Goal: Use online tool/utility: Use online tool/utility

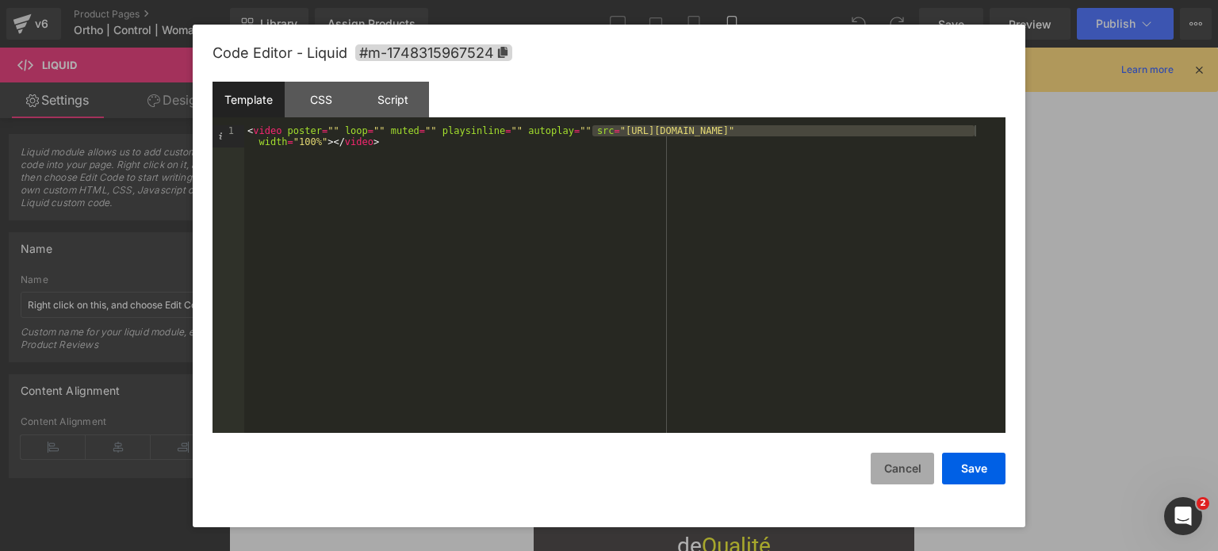
click at [890, 472] on button "Cancel" at bounding box center [902, 469] width 63 height 32
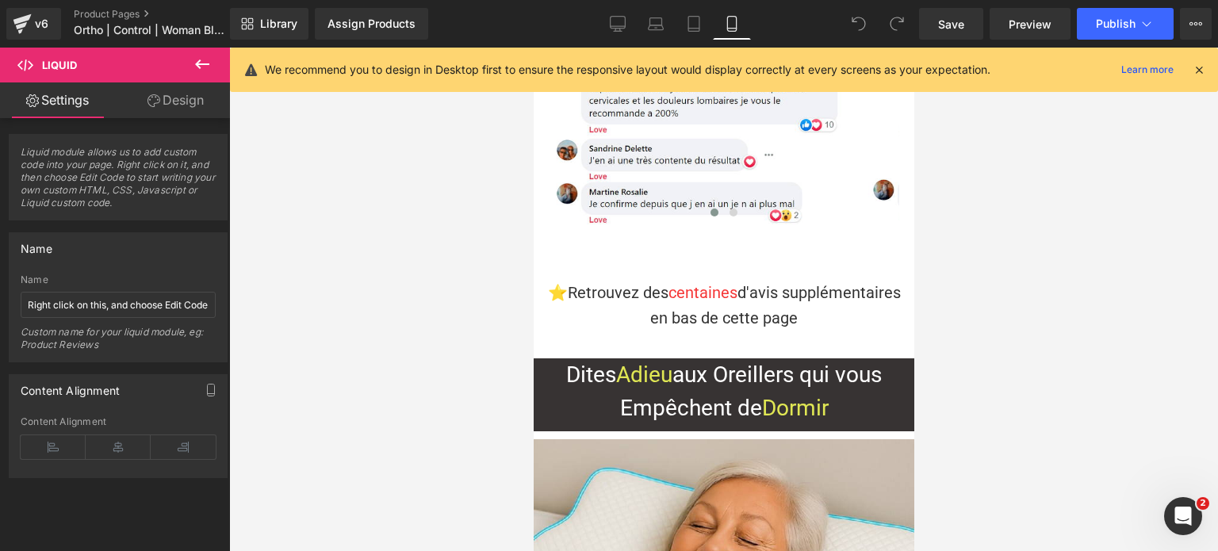
scroll to position [9579, 0]
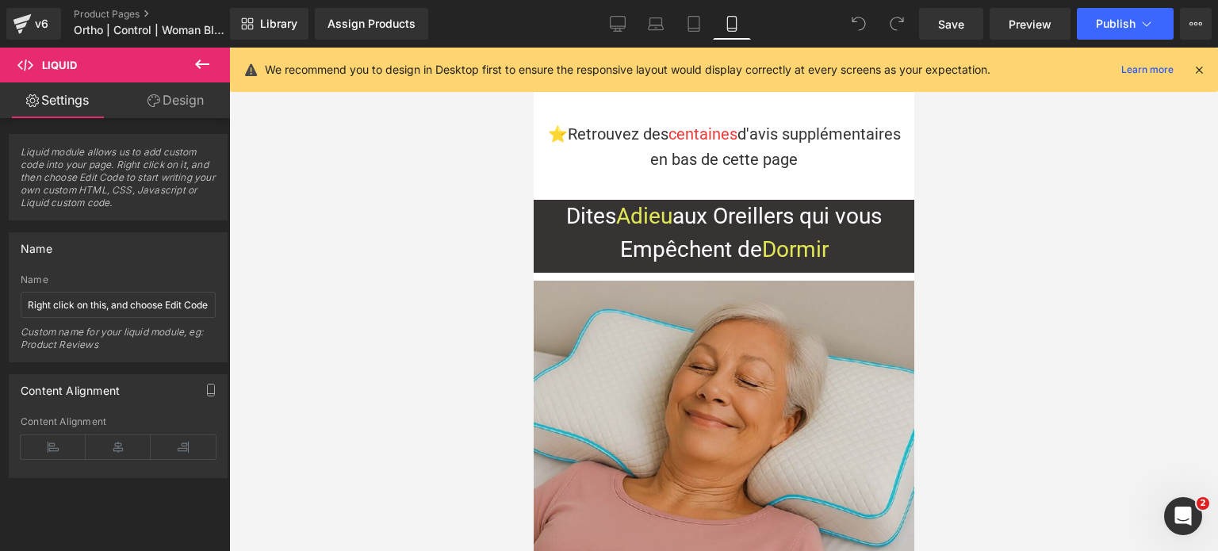
click at [733, 291] on img at bounding box center [723, 471] width 381 height 381
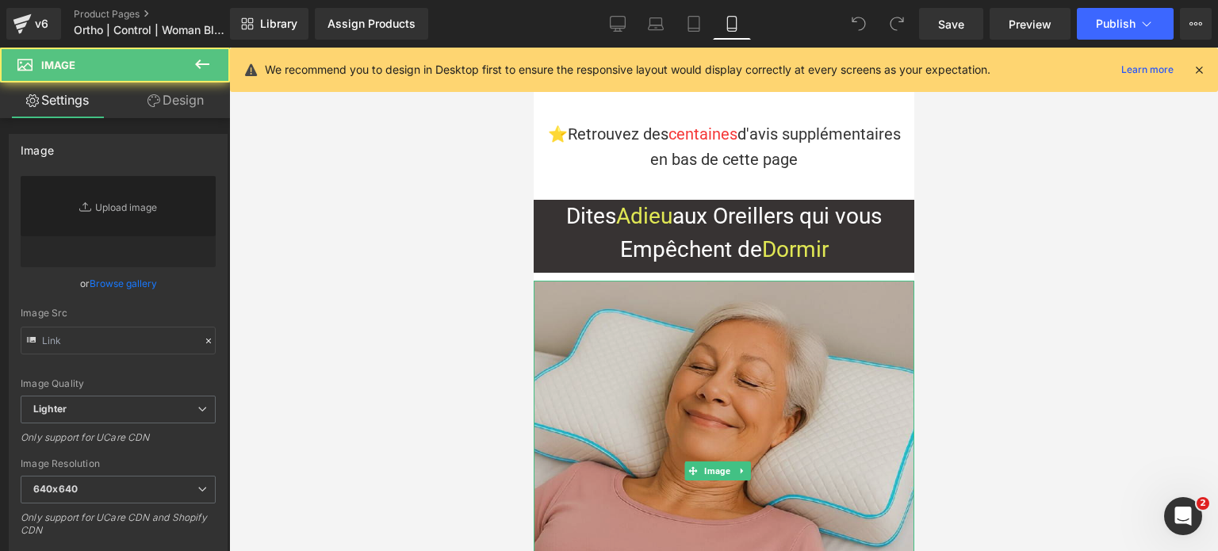
type input "[URL][DOMAIN_NAME]"
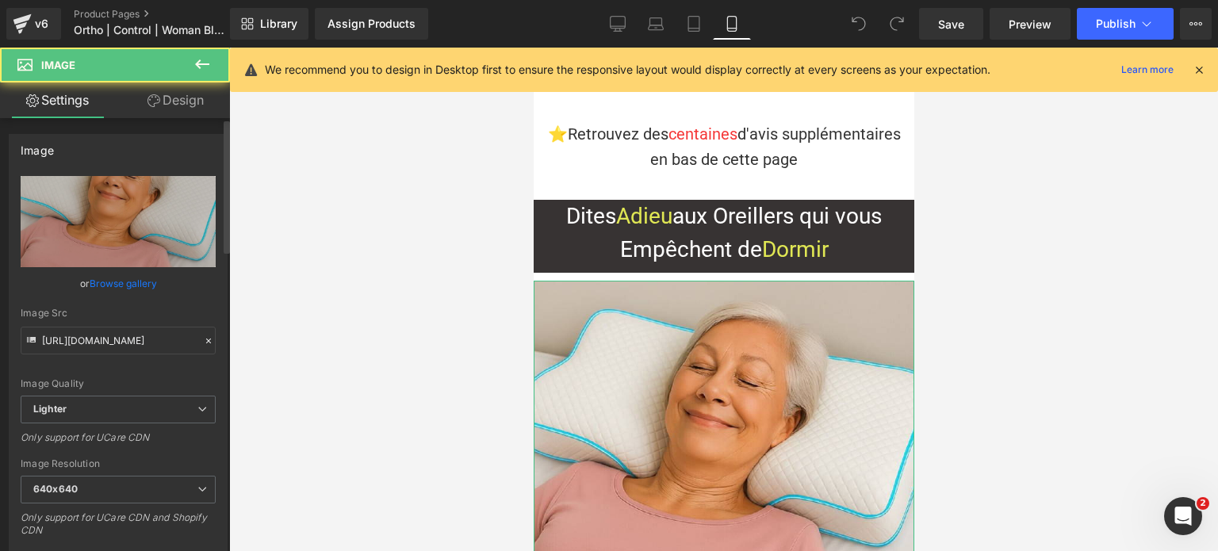
click at [143, 354] on div "Image Quality Lighter Lightest Lighter Lighter Lightest Only support for UCare …" at bounding box center [118, 286] width 195 height 220
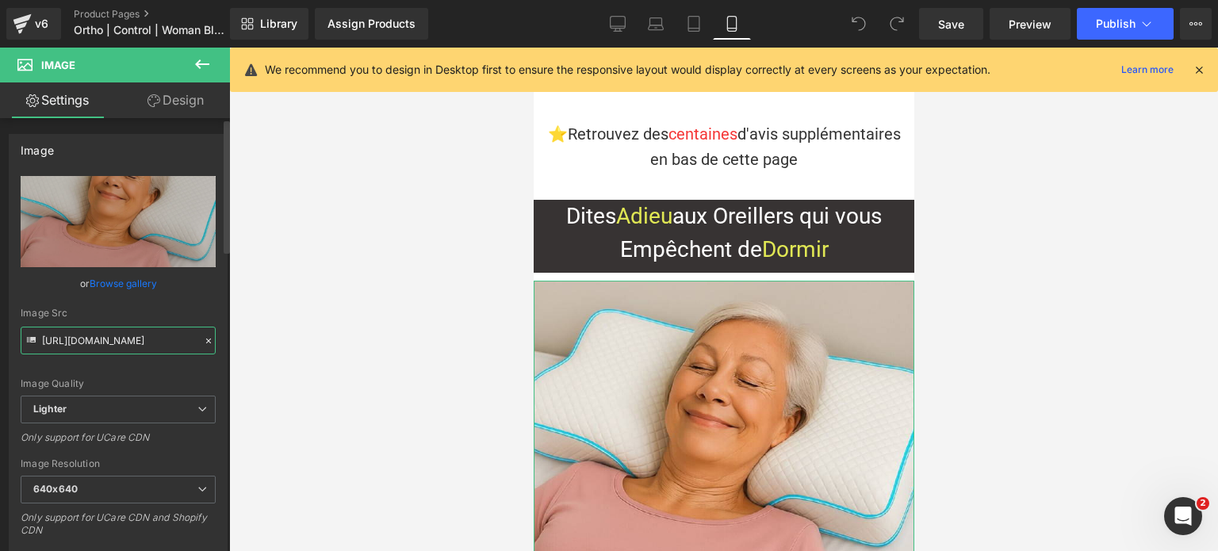
click at [136, 343] on input "[URL][DOMAIN_NAME]" at bounding box center [118, 341] width 195 height 28
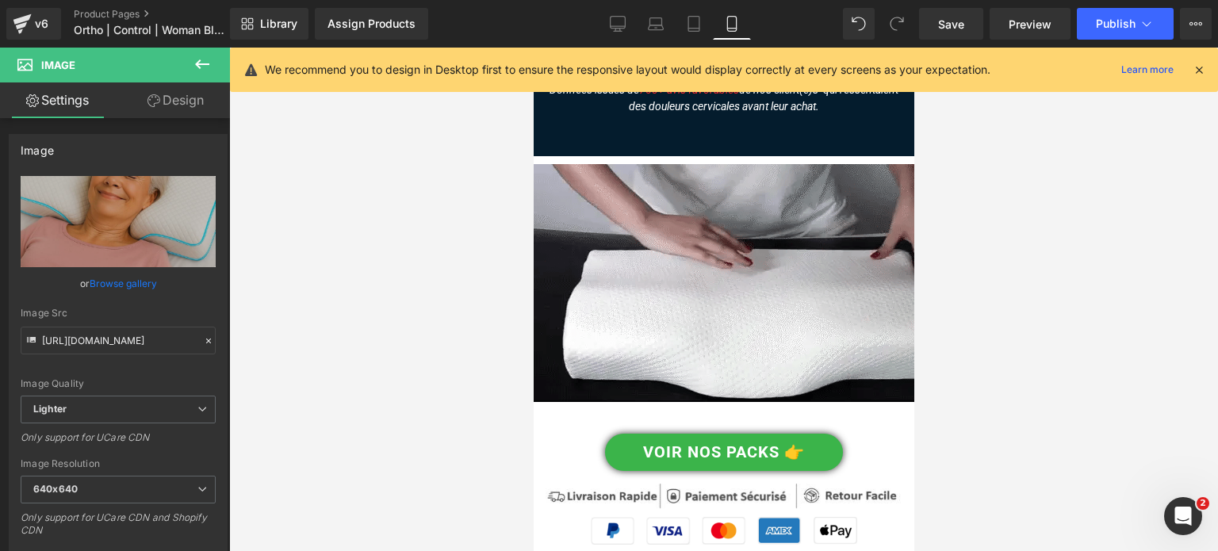
scroll to position [6328, 0]
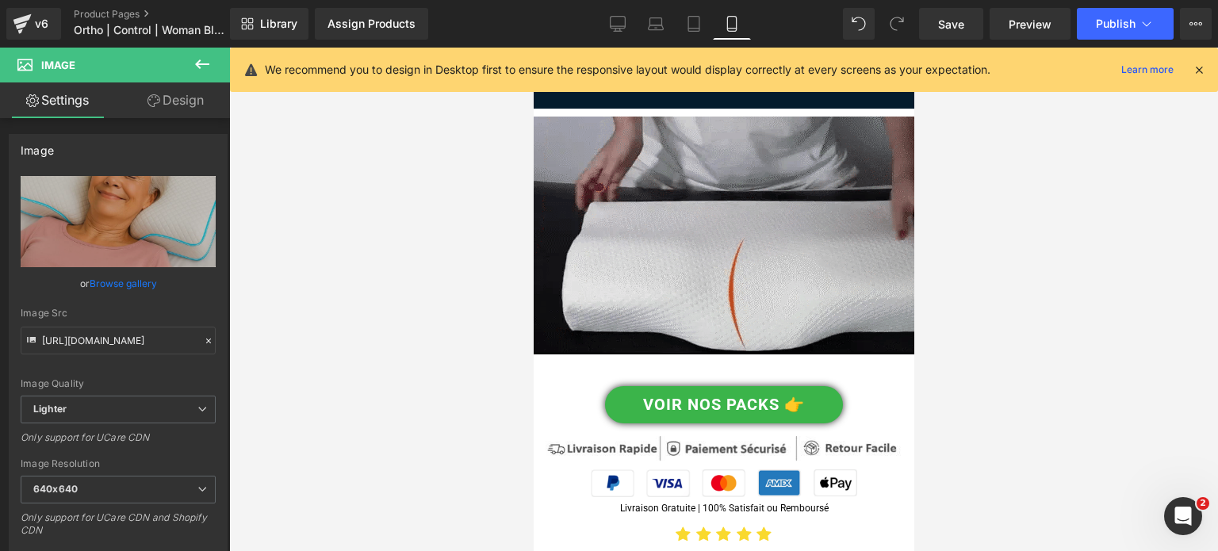
click at [711, 301] on img at bounding box center [723, 236] width 381 height 246
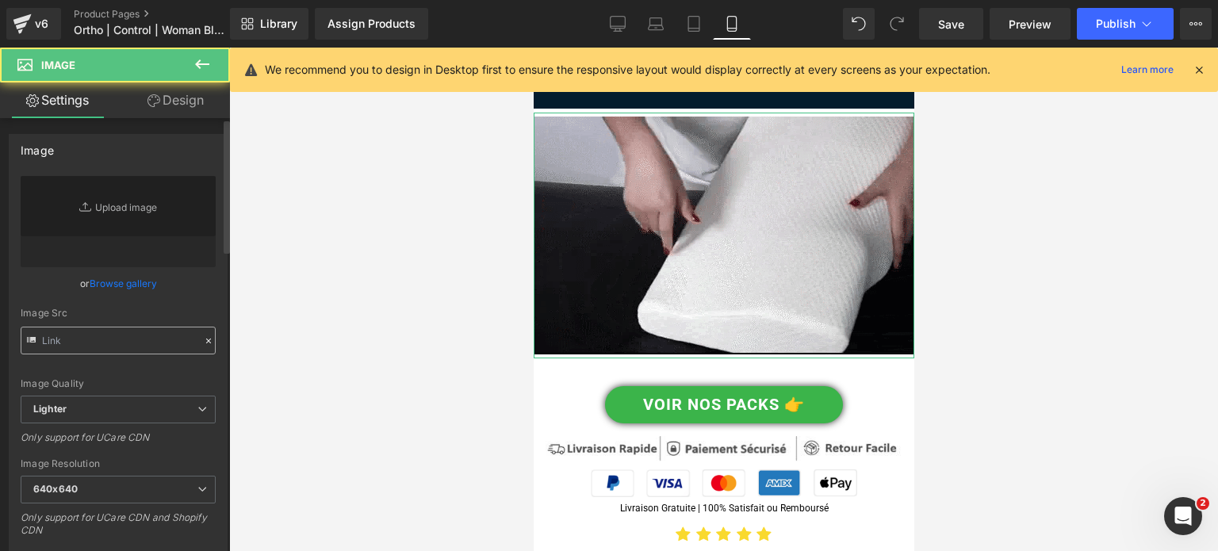
type input "[URL][DOMAIN_NAME]"
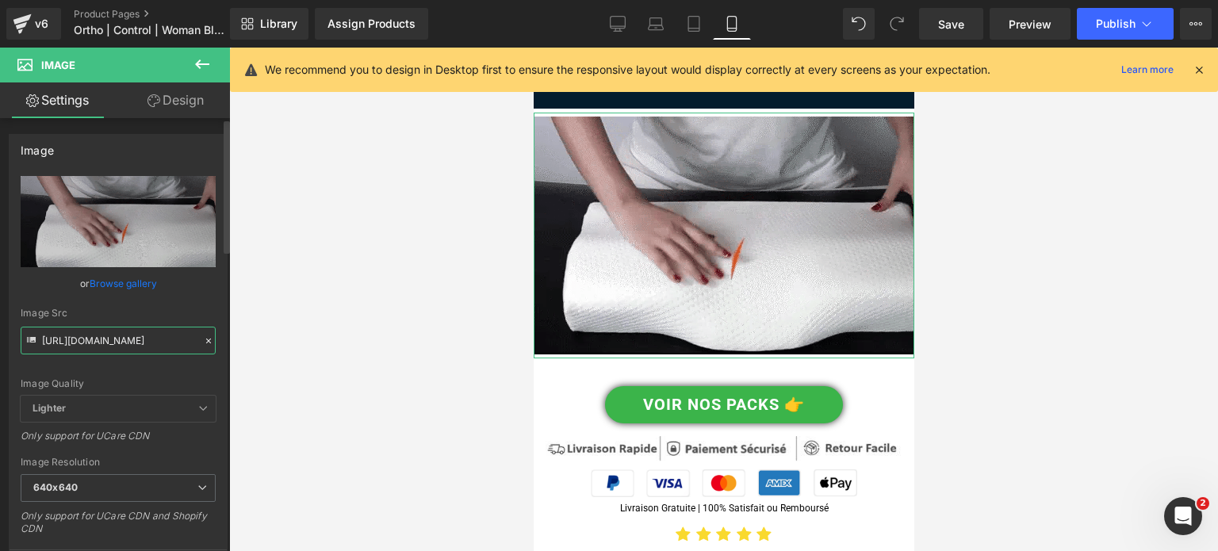
click at [109, 343] on input "[URL][DOMAIN_NAME]" at bounding box center [118, 341] width 195 height 28
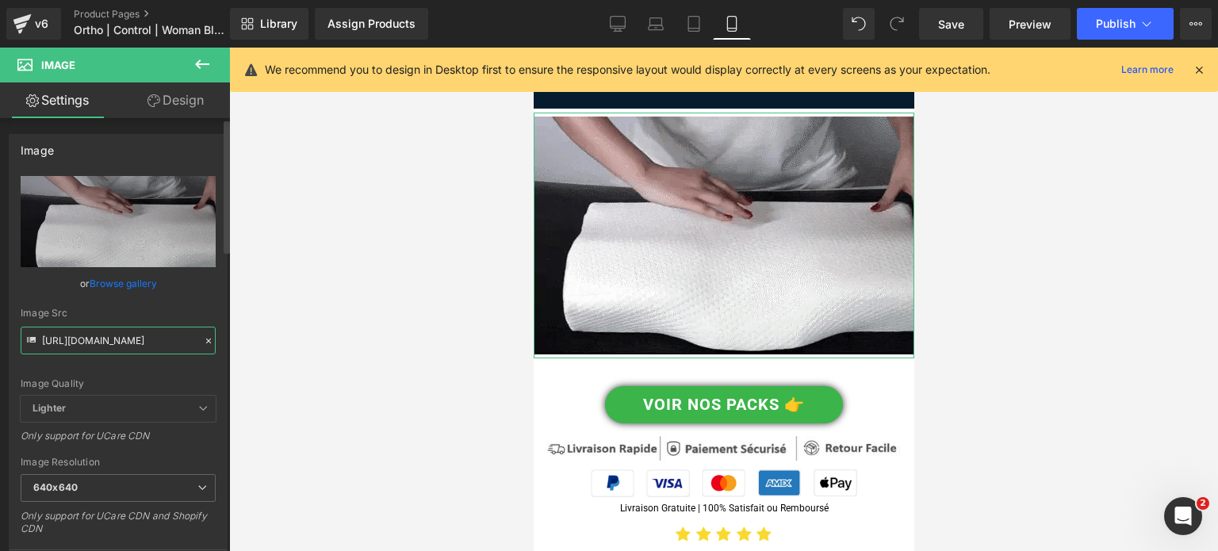
click at [109, 343] on input "[URL][DOMAIN_NAME]" at bounding box center [118, 341] width 195 height 28
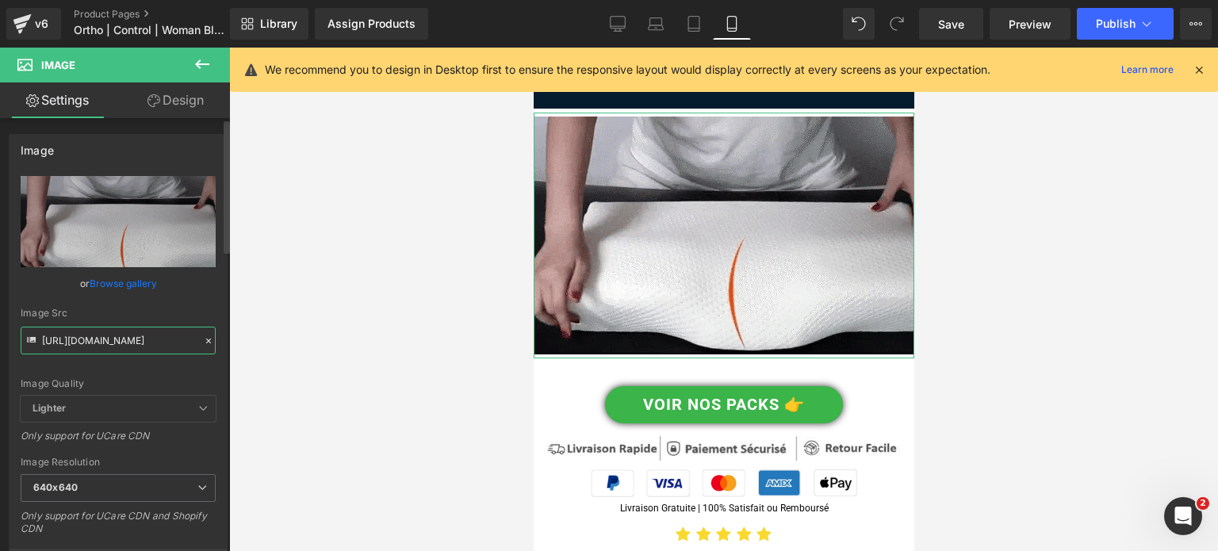
click at [109, 343] on input "[URL][DOMAIN_NAME]" at bounding box center [118, 341] width 195 height 28
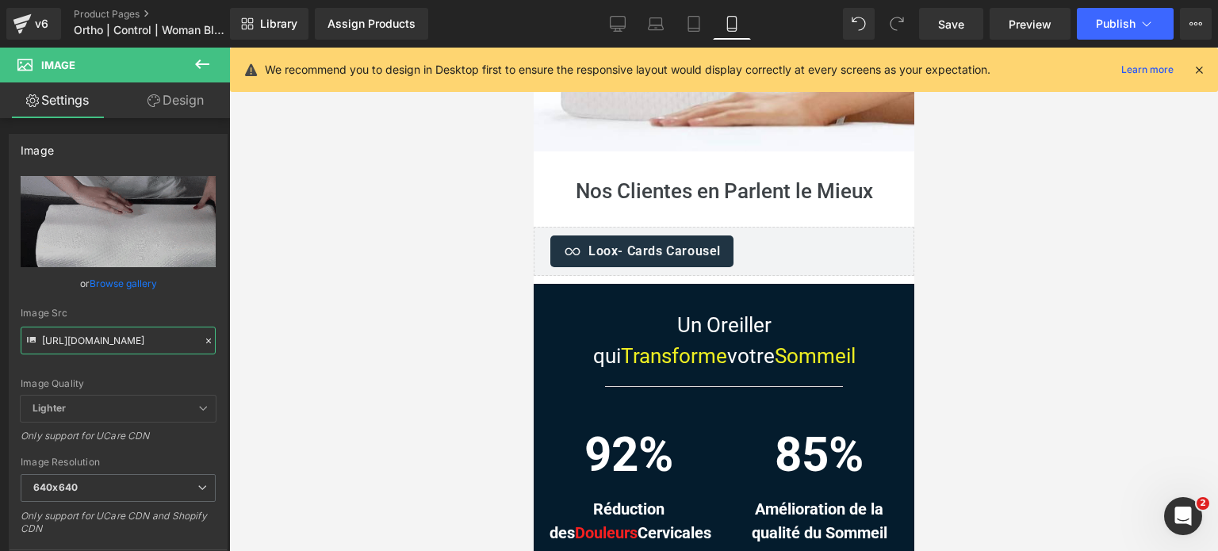
scroll to position [4830, 0]
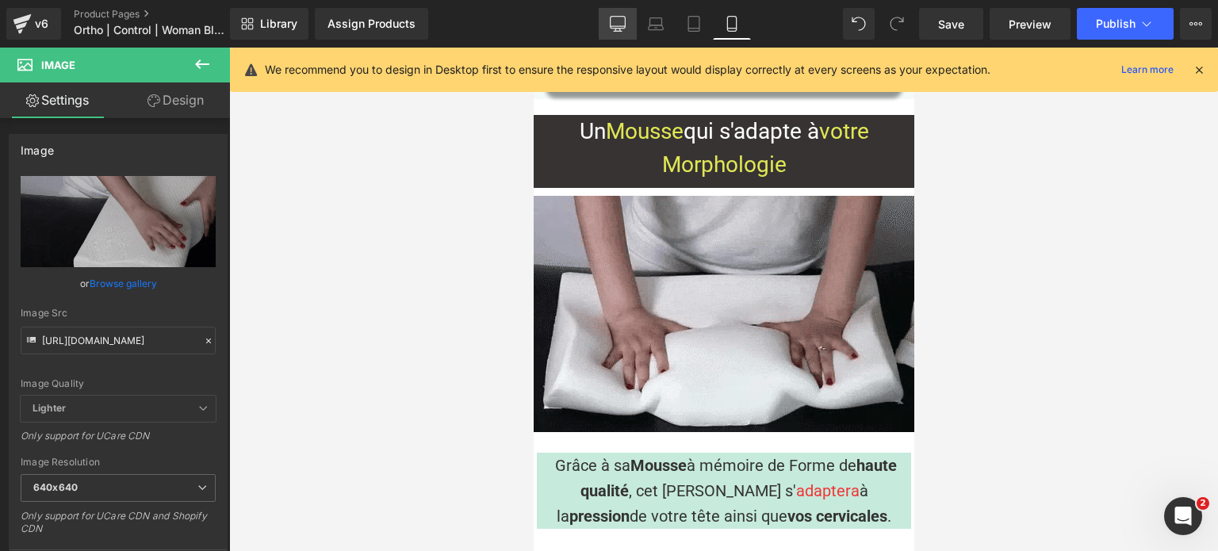
click at [626, 21] on icon at bounding box center [618, 24] width 16 height 16
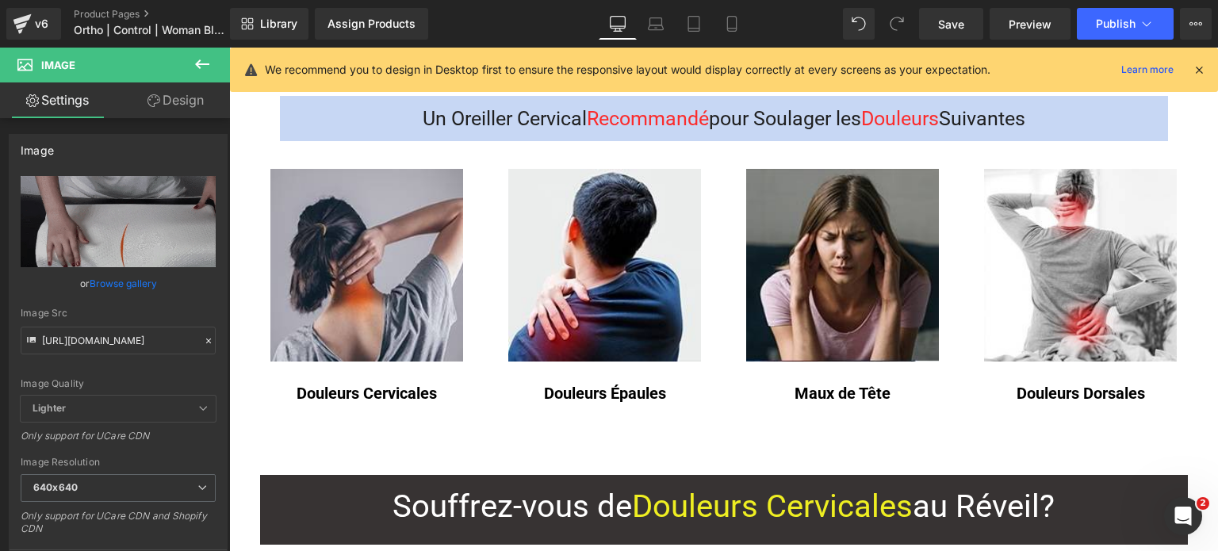
scroll to position [0, 0]
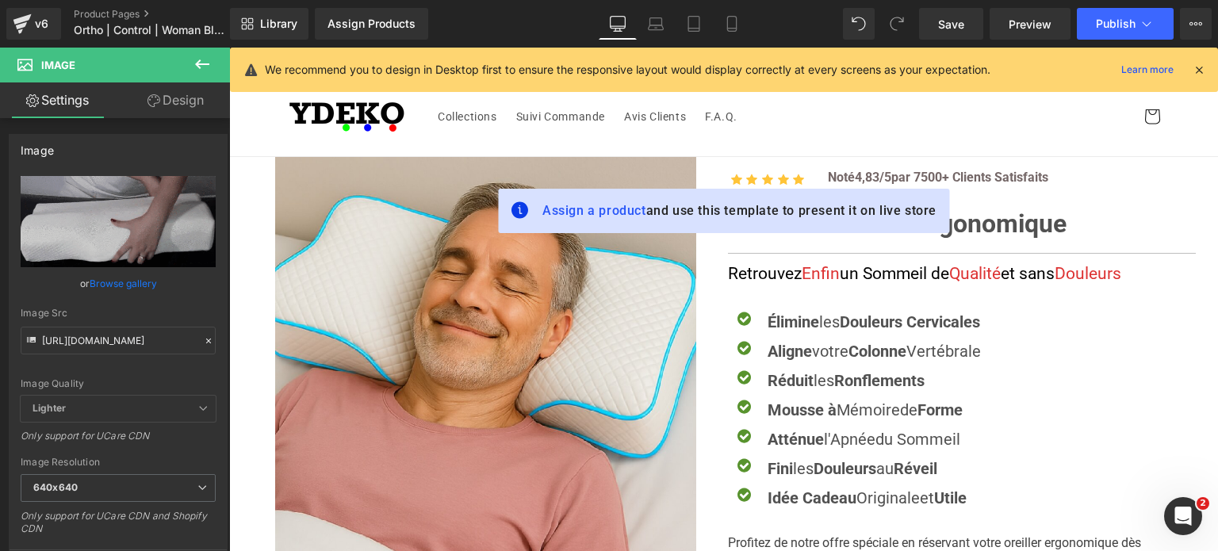
drag, startPoint x: 1200, startPoint y: 63, endPoint x: 971, endPoint y: 17, distance: 233.9
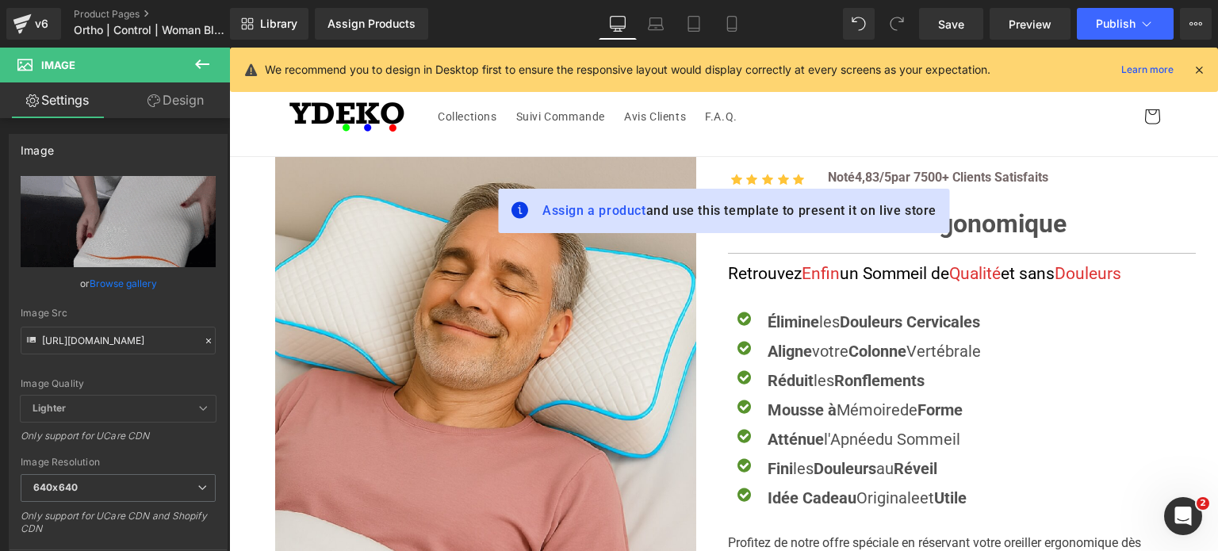
click at [1200, 63] on icon at bounding box center [1199, 70] width 14 height 14
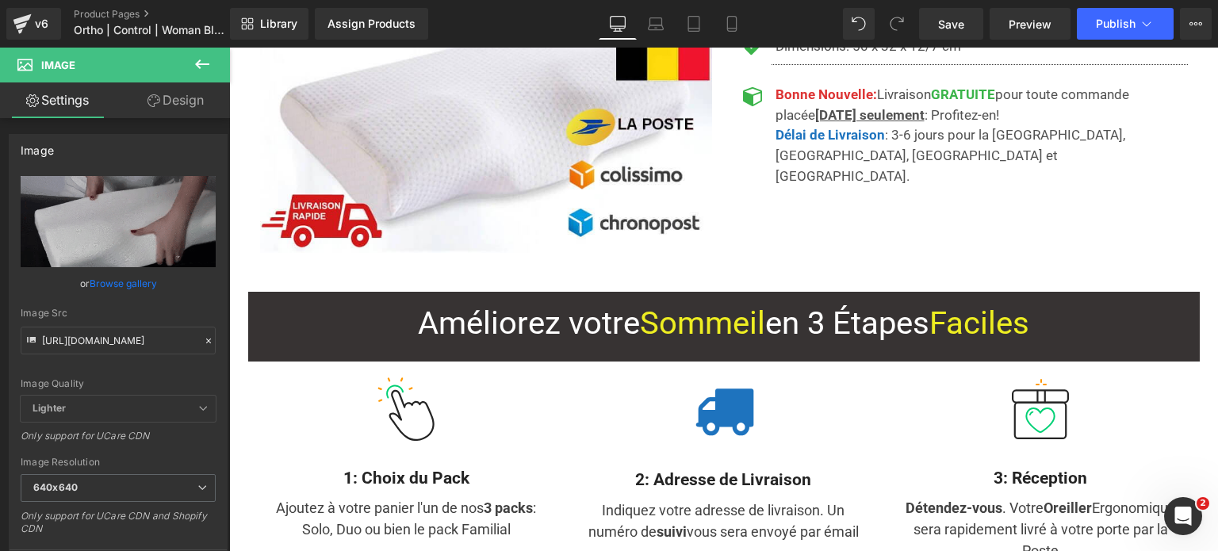
scroll to position [6896, 0]
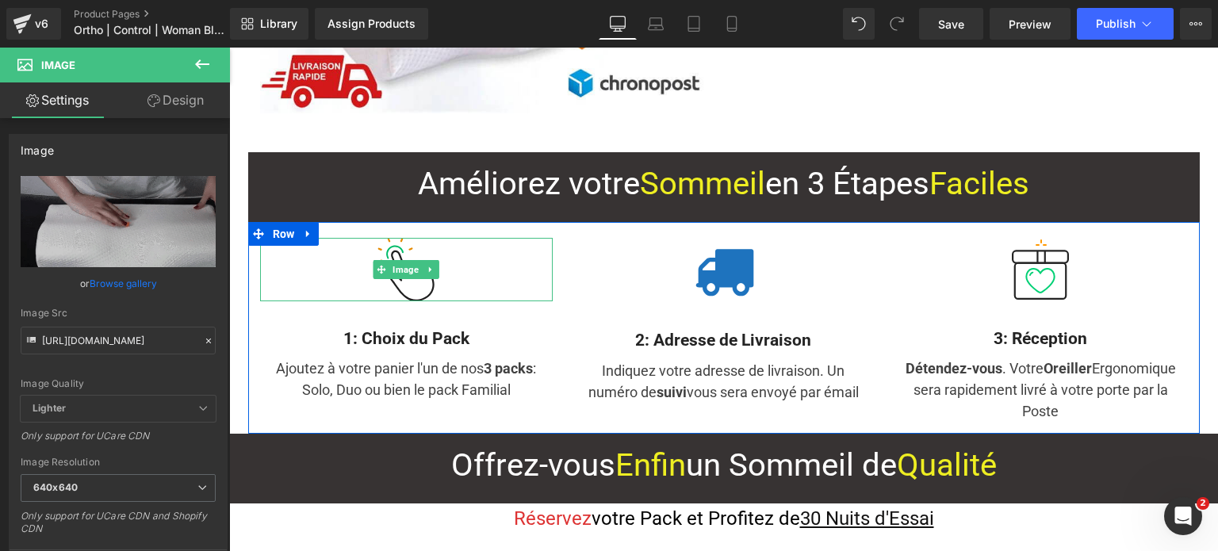
click at [393, 238] on img at bounding box center [405, 269] width 63 height 63
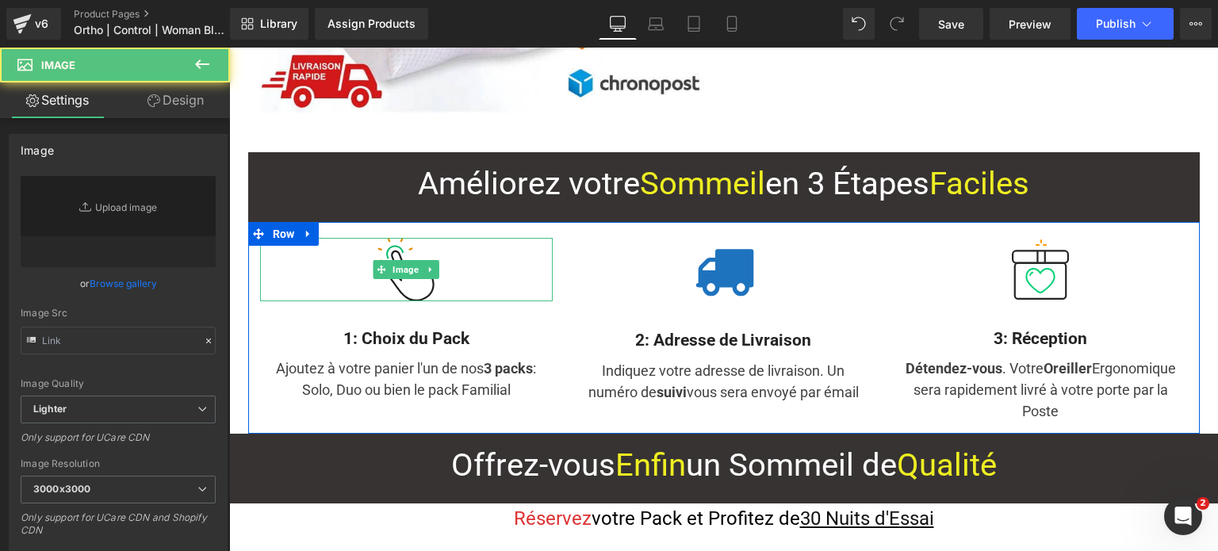
type input "[URL][DOMAIN_NAME]"
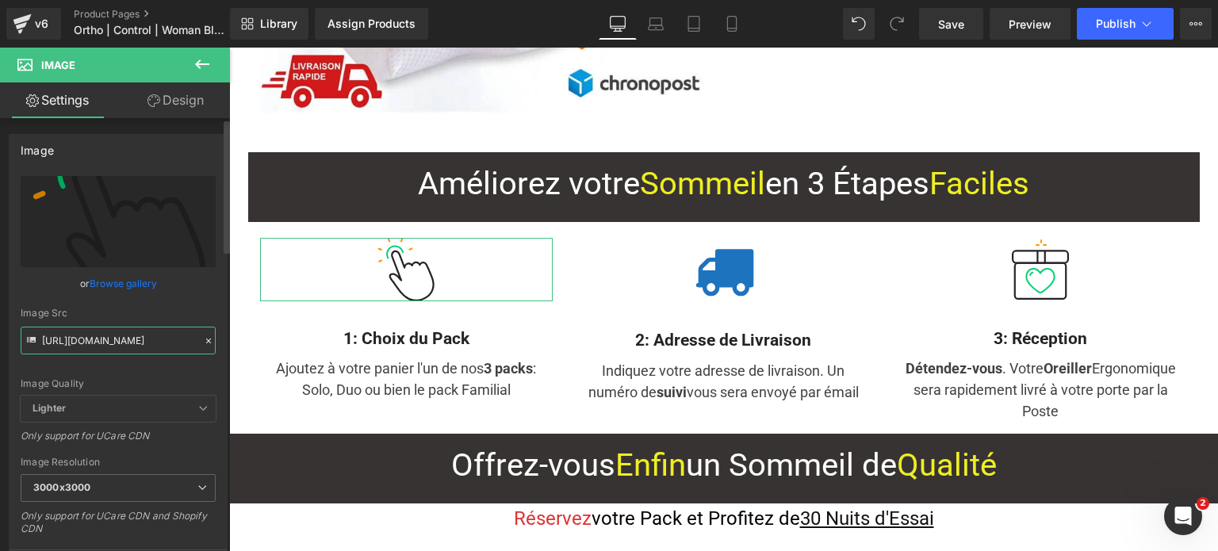
click at [130, 332] on input "[URL][DOMAIN_NAME]" at bounding box center [118, 341] width 195 height 28
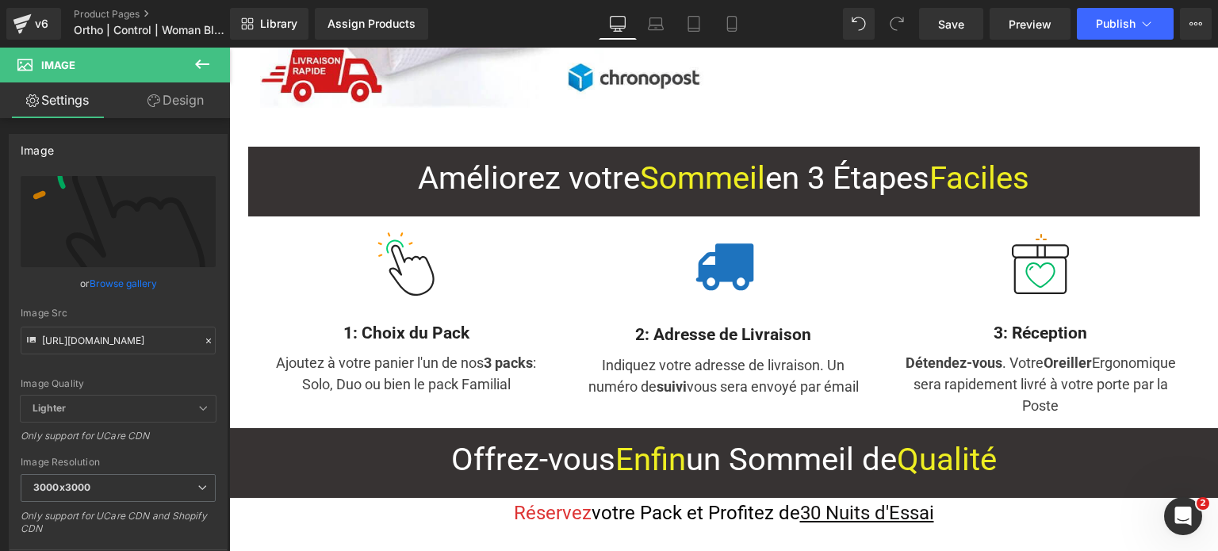
scroll to position [6816, 0]
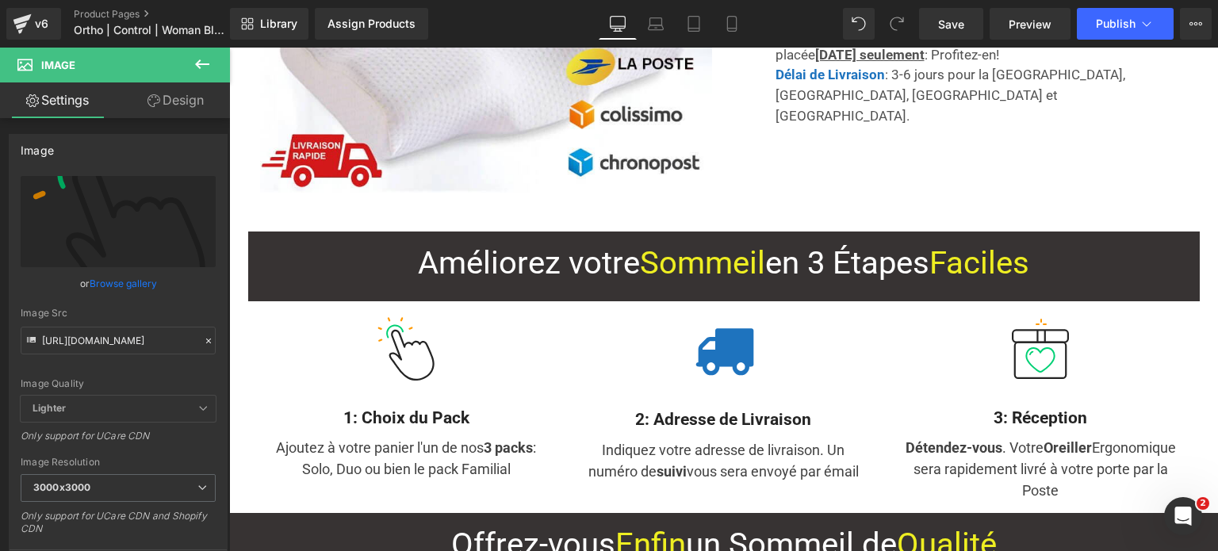
click at [1031, 317] on div "Image" at bounding box center [1040, 348] width 293 height 63
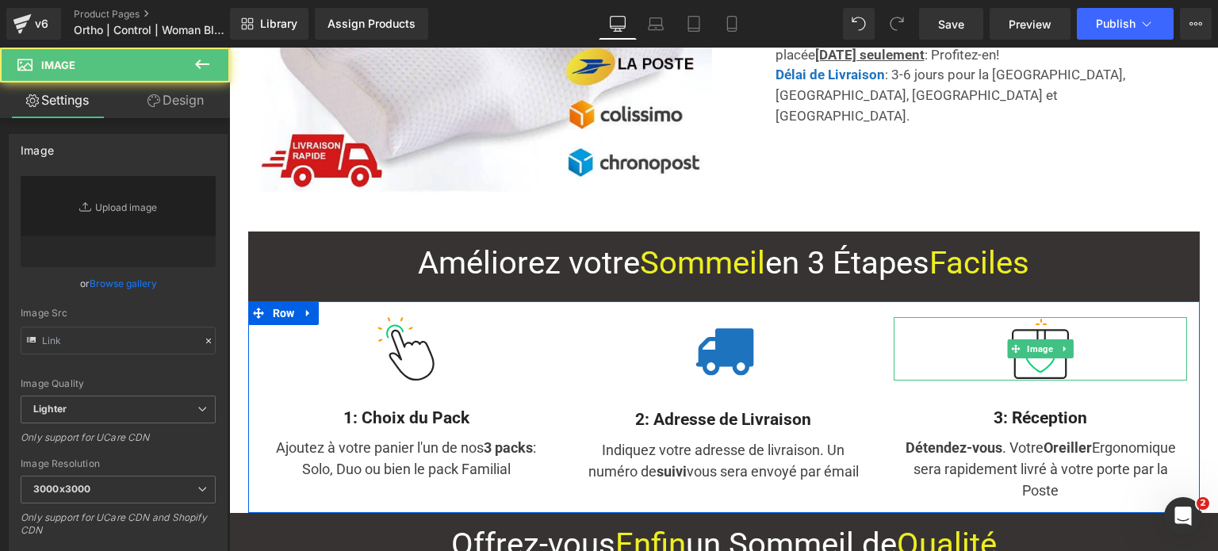
type input "[URL][DOMAIN_NAME]"
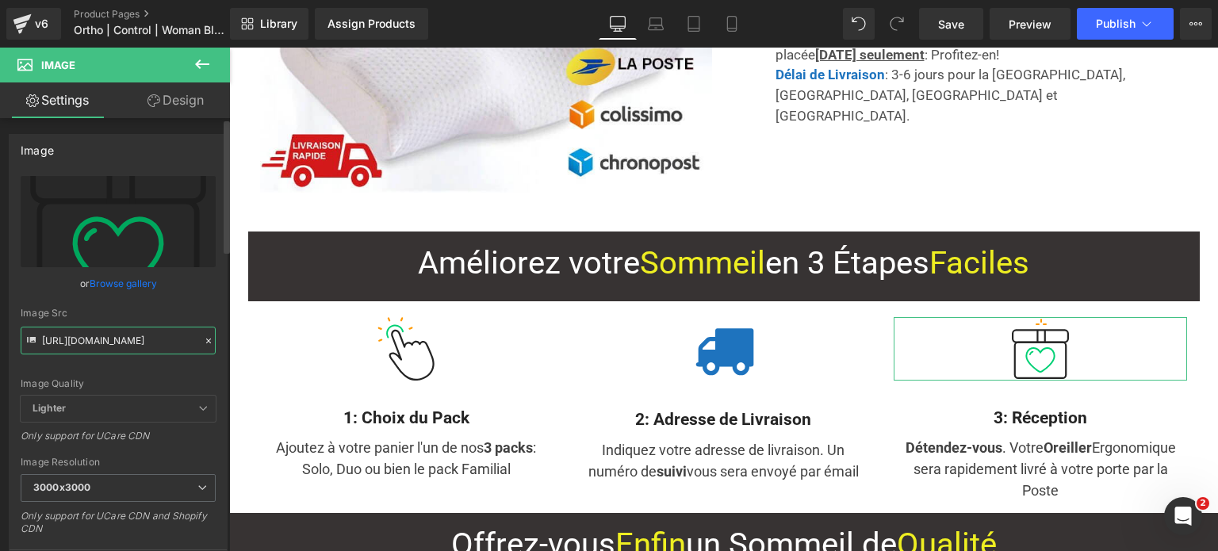
click at [120, 330] on input "[URL][DOMAIN_NAME]" at bounding box center [118, 341] width 195 height 28
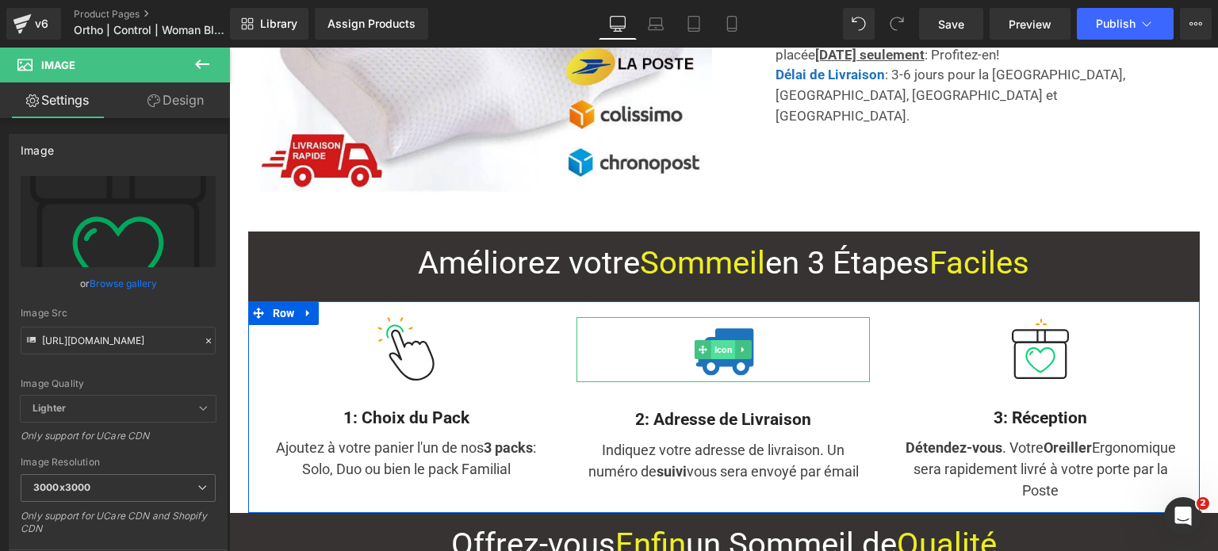
click at [726, 340] on span "Icon" at bounding box center [723, 349] width 25 height 19
